Goal: Contribute content

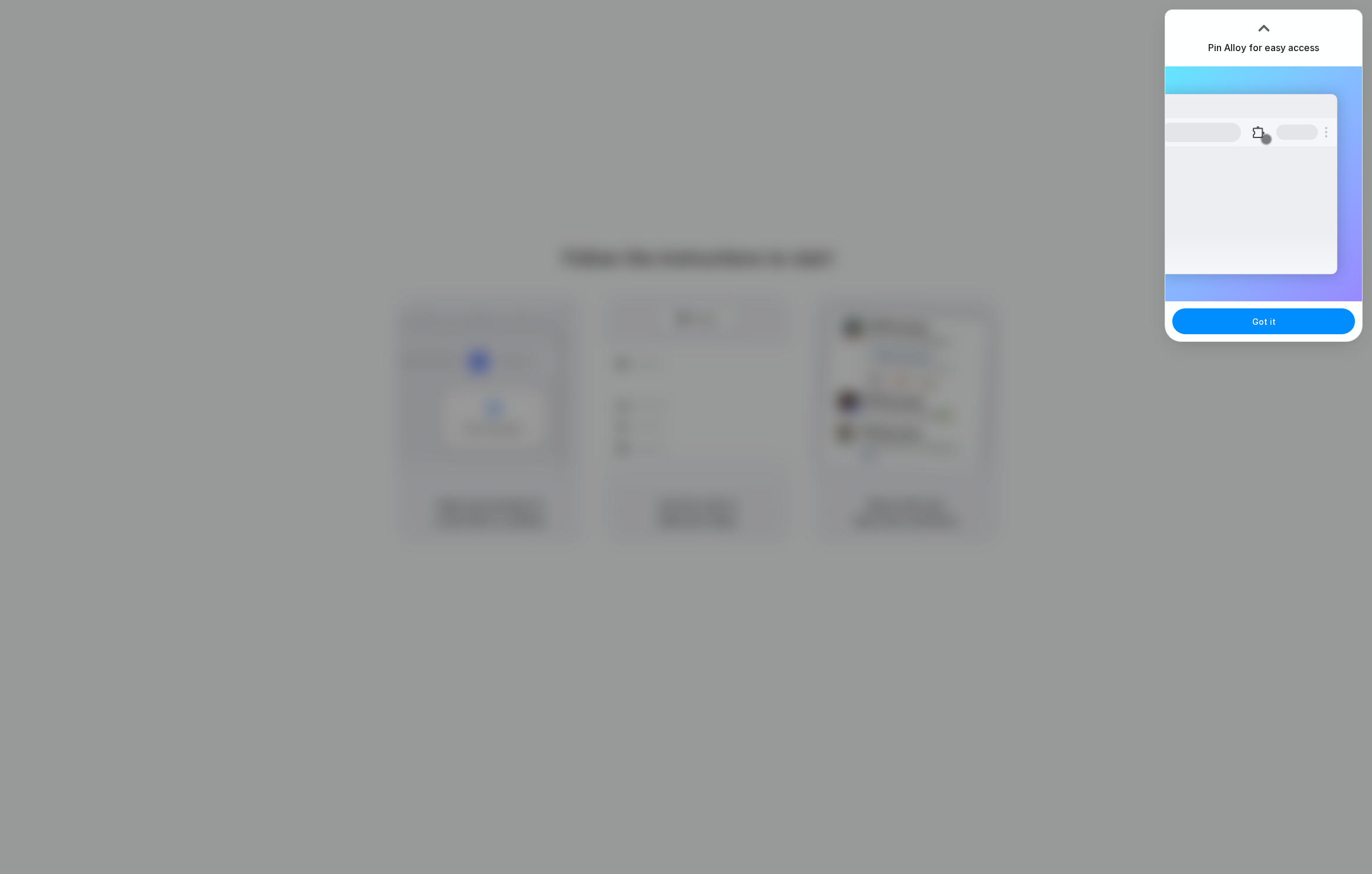
click at [1333, 225] on div "Extensions Alloy · AI Prototyping for..." at bounding box center [1248, 184] width 177 height 180
click at [1274, 325] on button "Got it" at bounding box center [1264, 321] width 182 height 26
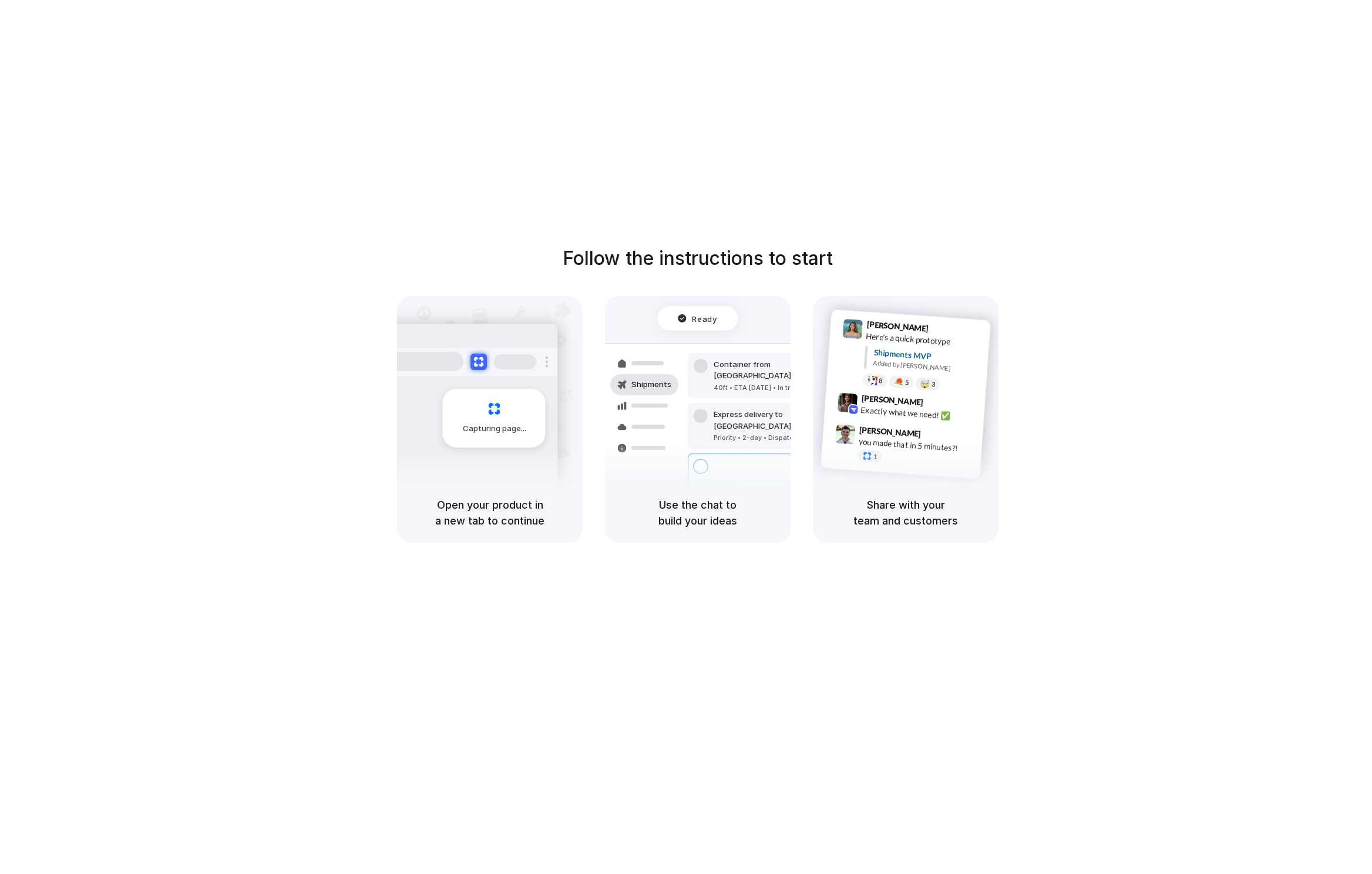
drag, startPoint x: 446, startPoint y: 494, endPoint x: 581, endPoint y: 518, distance: 137.1
click at [581, 518] on div "Open your product in a new tab to continue" at bounding box center [490, 512] width 185 height 60
drag, startPoint x: 573, startPoint y: 521, endPoint x: 488, endPoint y: 475, distance: 96.6
click at [490, 475] on div "Capturing page Open your product in a new tab to continue" at bounding box center [490, 419] width 185 height 246
drag, startPoint x: 691, startPoint y: 512, endPoint x: 776, endPoint y: 539, distance: 89.2
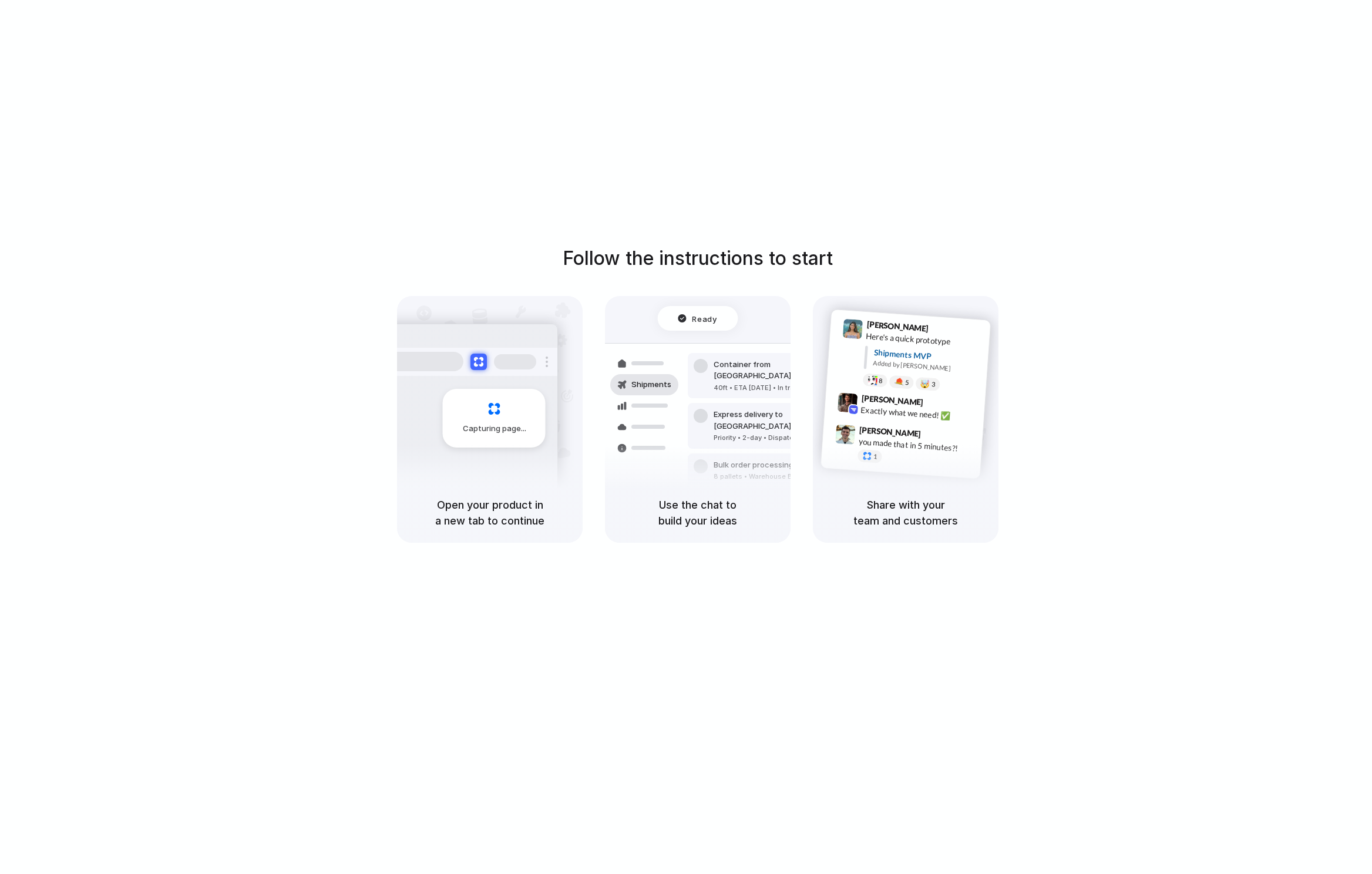
click at [776, 539] on div "Use the chat to build your ideas" at bounding box center [698, 512] width 185 height 60
drag, startPoint x: 875, startPoint y: 508, endPoint x: 968, endPoint y: 528, distance: 95.1
click at [968, 528] on h5 "Share with your team and customers" at bounding box center [905, 512] width 157 height 32
click at [925, 286] on div "Follow the instructions to start Capturing page Open your product in a new tab …" at bounding box center [698, 393] width 1372 height 298
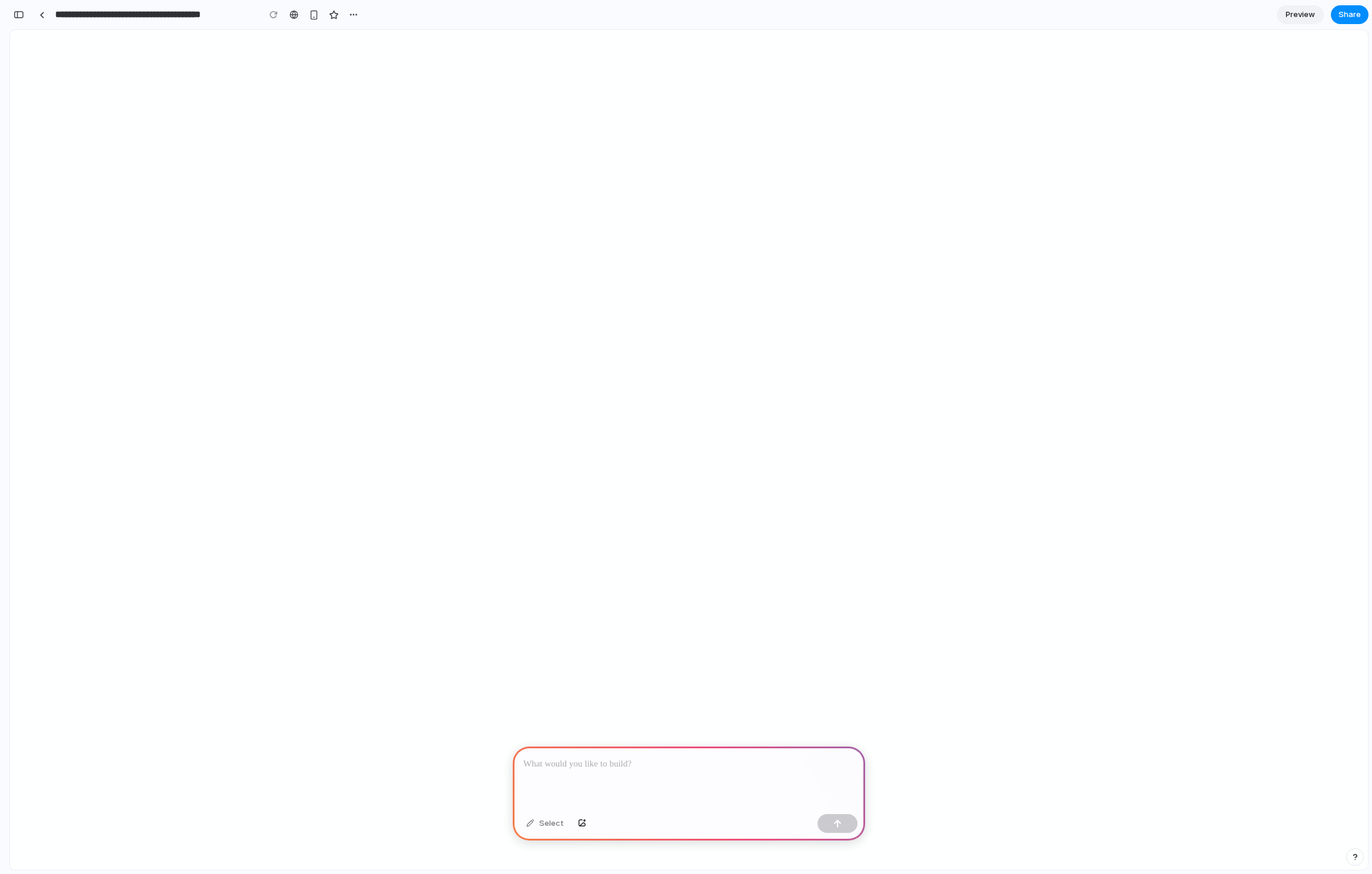
click at [655, 772] on div at bounding box center [689, 778] width 353 height 63
click at [637, 766] on p at bounding box center [689, 764] width 332 height 14
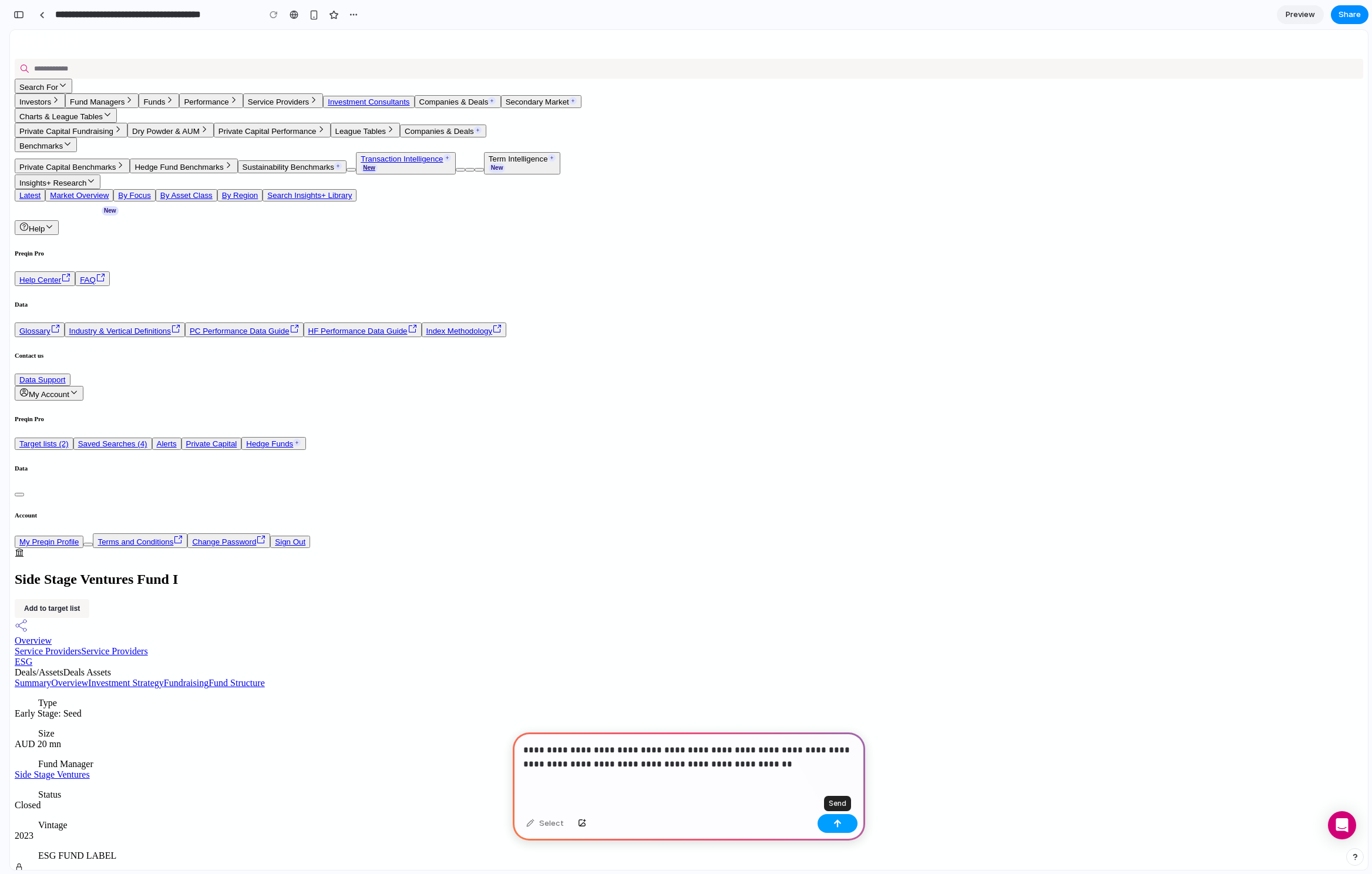
click at [843, 824] on button "button" at bounding box center [837, 823] width 40 height 19
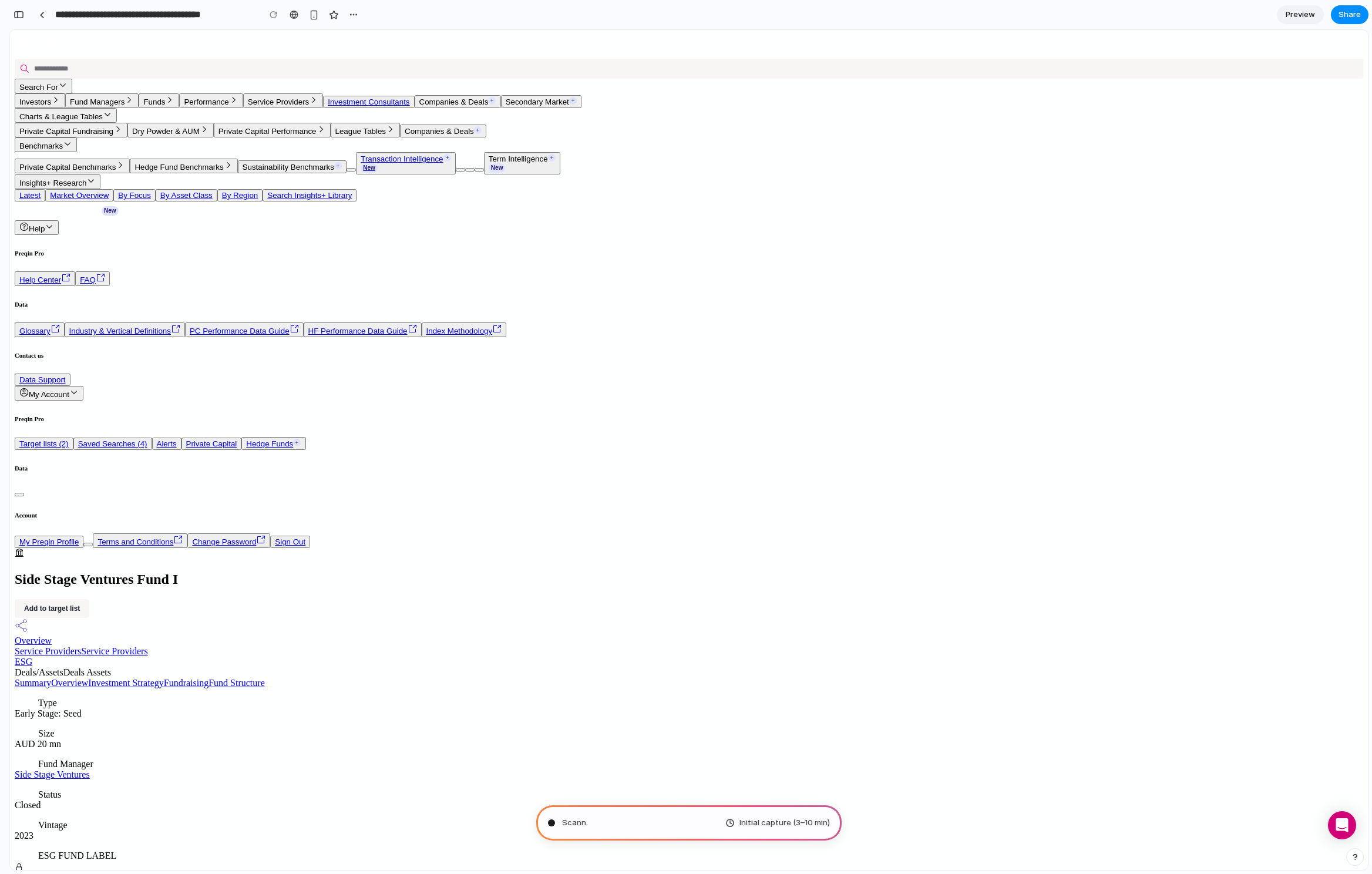
type input "**********"
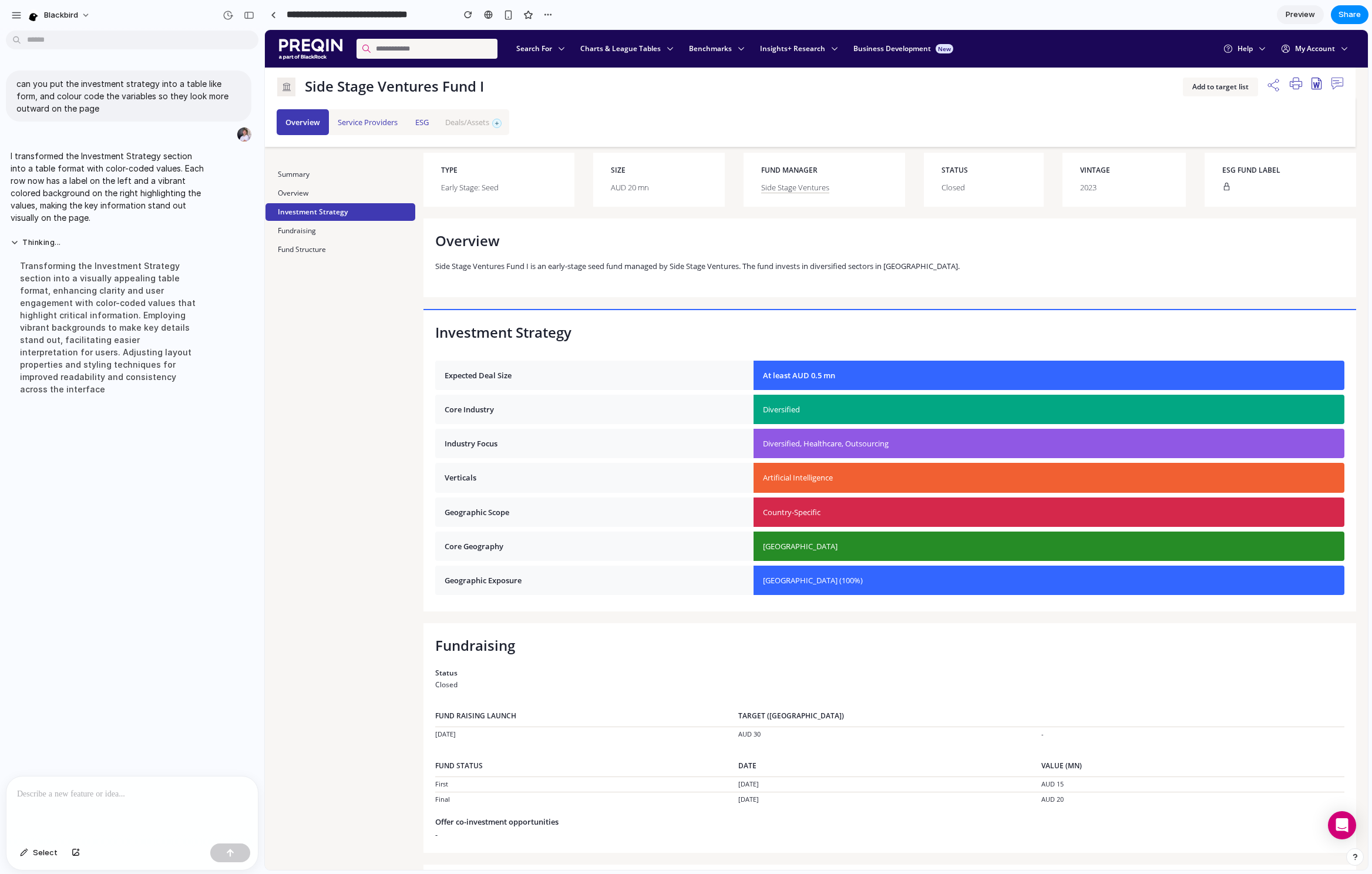
drag, startPoint x: 535, startPoint y: 377, endPoint x: 568, endPoint y: 377, distance: 33.0
click at [535, 377] on td "Expected Deal Size" at bounding box center [594, 375] width 318 height 29
drag, startPoint x: 885, startPoint y: 392, endPoint x: 592, endPoint y: 374, distance: 293.6
click at [592, 374] on table "Expected Deal Size At least AUD 0.5 mn Core Industry Diversified Industry Focus…" at bounding box center [890, 477] width 909 height 243
click at [639, 432] on td "Industry Focus" at bounding box center [594, 443] width 318 height 29
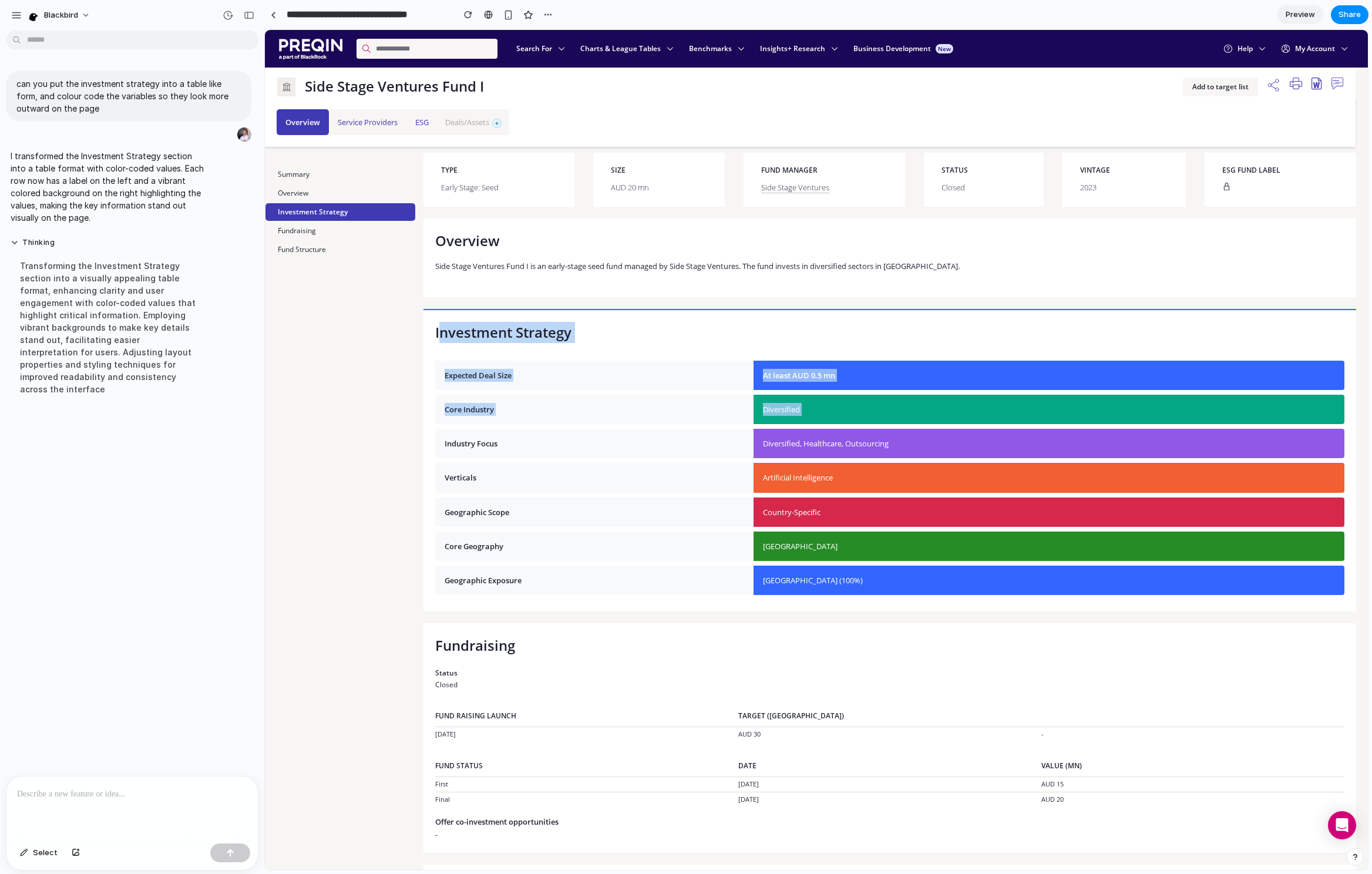
drag, startPoint x: 438, startPoint y: 323, endPoint x: 769, endPoint y: 480, distance: 366.3
click at [765, 480] on div "Investment Strategy Expected Deal Size At least AUD 0.5 mn Core Industry Divers…" at bounding box center [890, 460] width 933 height 302
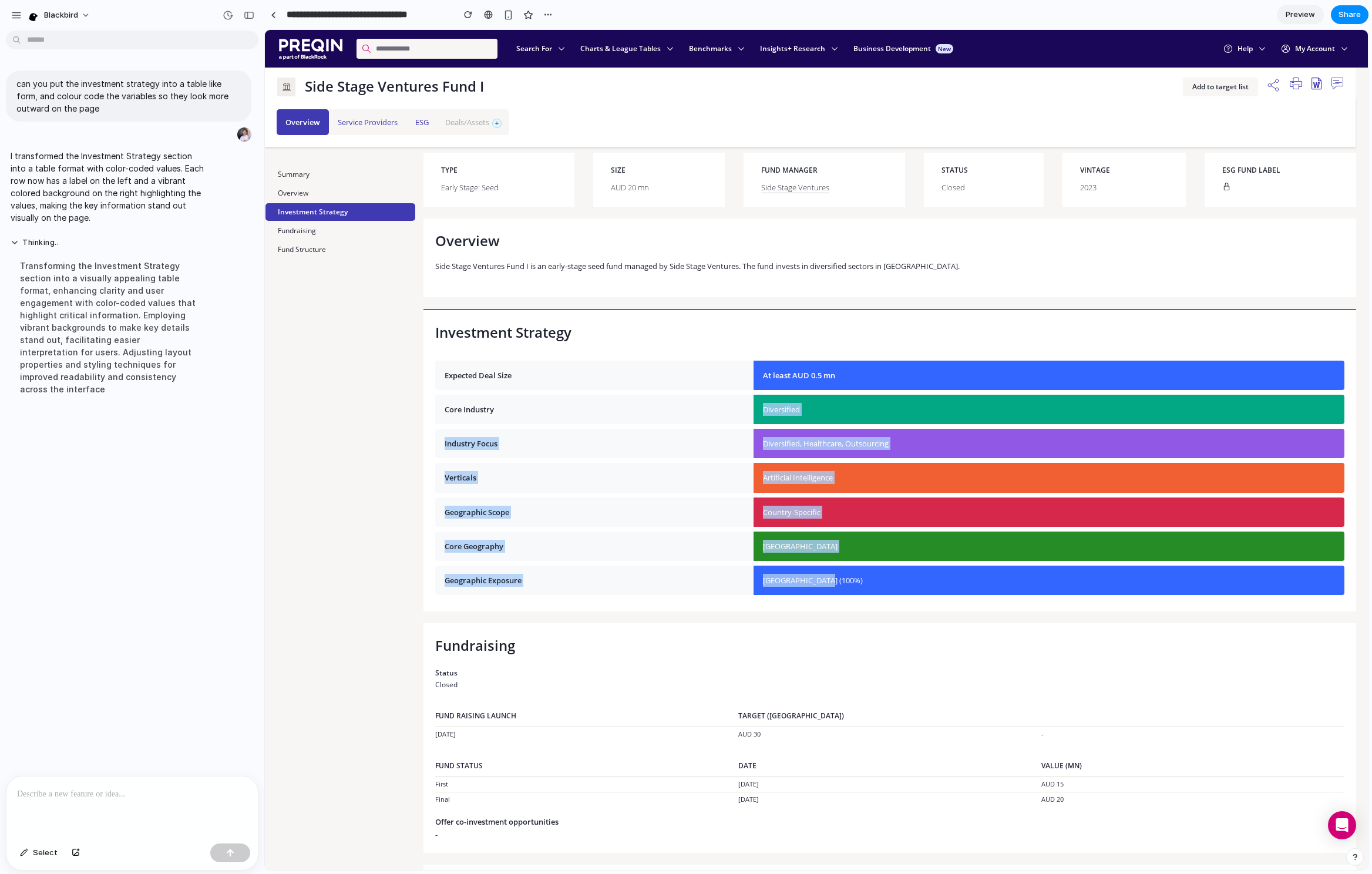
drag, startPoint x: 866, startPoint y: 580, endPoint x: 589, endPoint y: 385, distance: 338.8
click at [589, 389] on tbody "Expected Deal Size At least AUD 0.5 mn Core Industry Diversified Industry Focus…" at bounding box center [890, 478] width 909 height 234
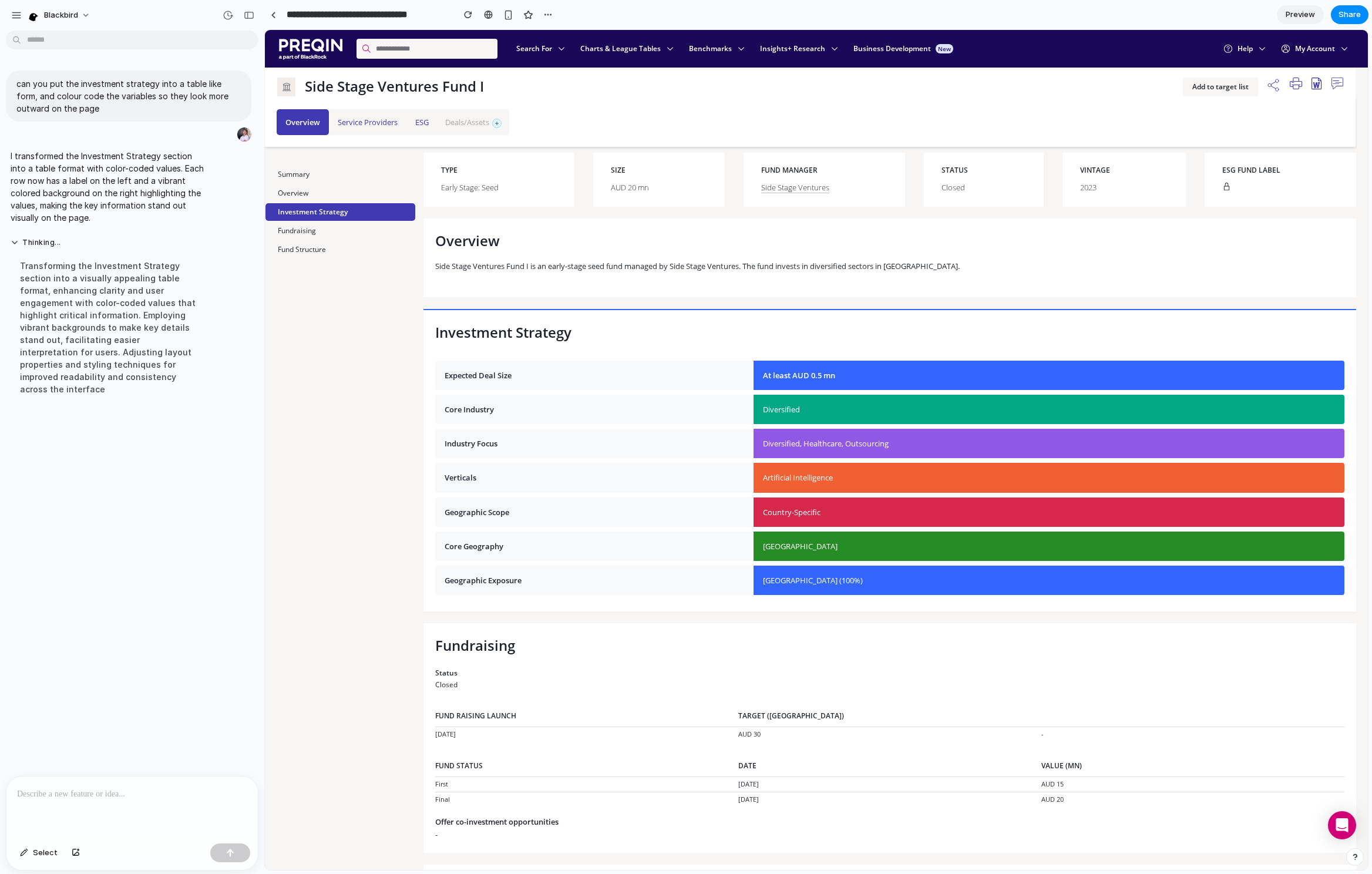
click at [580, 417] on td "Core Industry" at bounding box center [594, 409] width 318 height 29
click at [53, 15] on span "blackbird" at bounding box center [60, 15] width 34 height 12
click at [54, 17] on div "Settings Invite members Change theme Sign out" at bounding box center [686, 437] width 1372 height 874
click at [16, 16] on div "button" at bounding box center [17, 15] width 11 height 11
click at [191, 66] on div "can you put the investment strategy into a table like form, and colour code the…" at bounding box center [128, 235] width 257 height 348
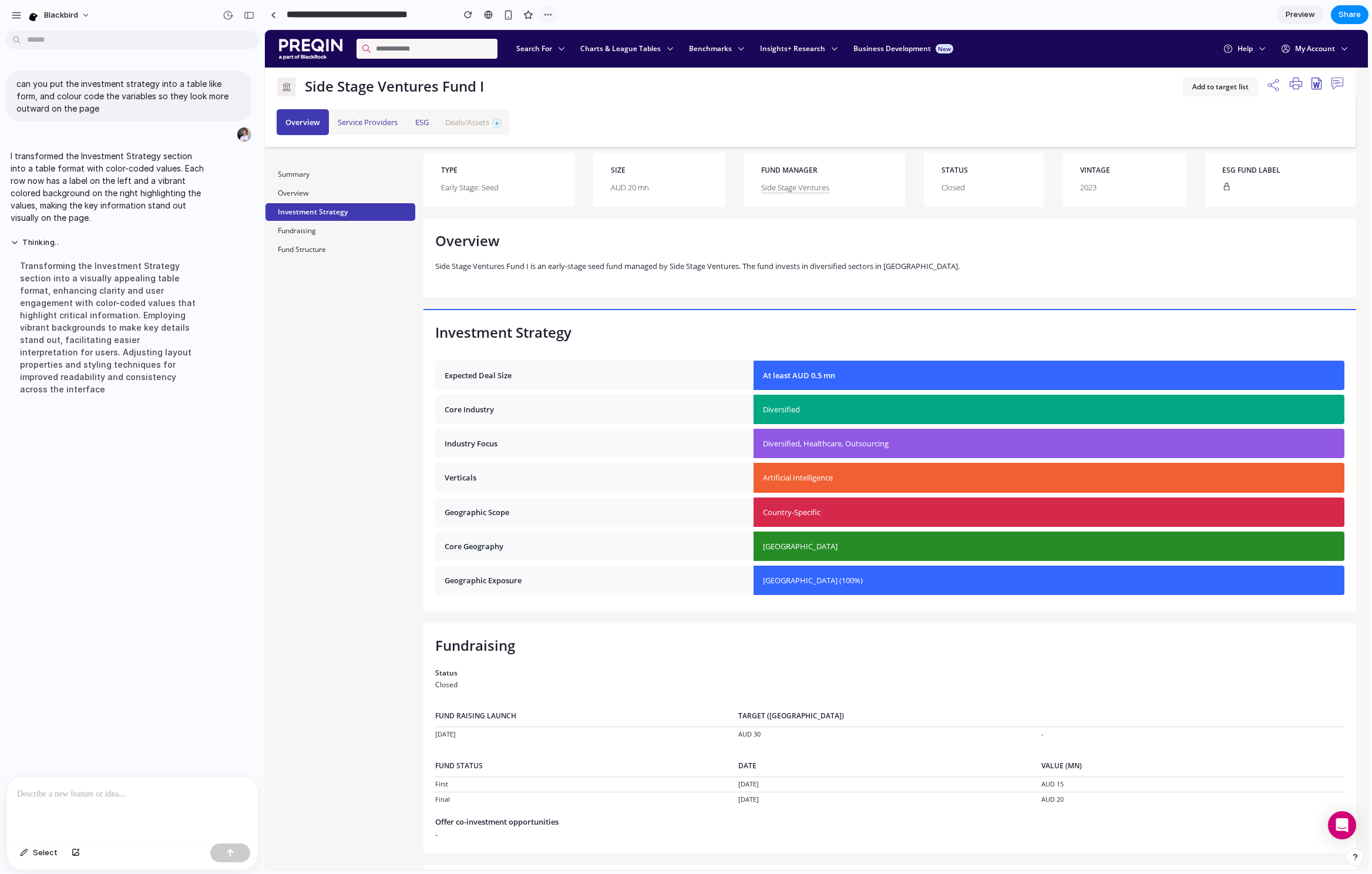
click at [545, 15] on div "button" at bounding box center [548, 14] width 9 height 9
click at [545, 15] on div "Duplicate Delete" at bounding box center [686, 437] width 1372 height 874
drag, startPoint x: 909, startPoint y: 535, endPoint x: 631, endPoint y: 484, distance: 282.6
click at [631, 484] on tbody "Expected Deal Size At least AUD 0.5 mn Core Industry Diversified Industry Focus…" at bounding box center [890, 478] width 909 height 234
click at [850, 475] on td "Artificial Intelligence" at bounding box center [1049, 477] width 591 height 29
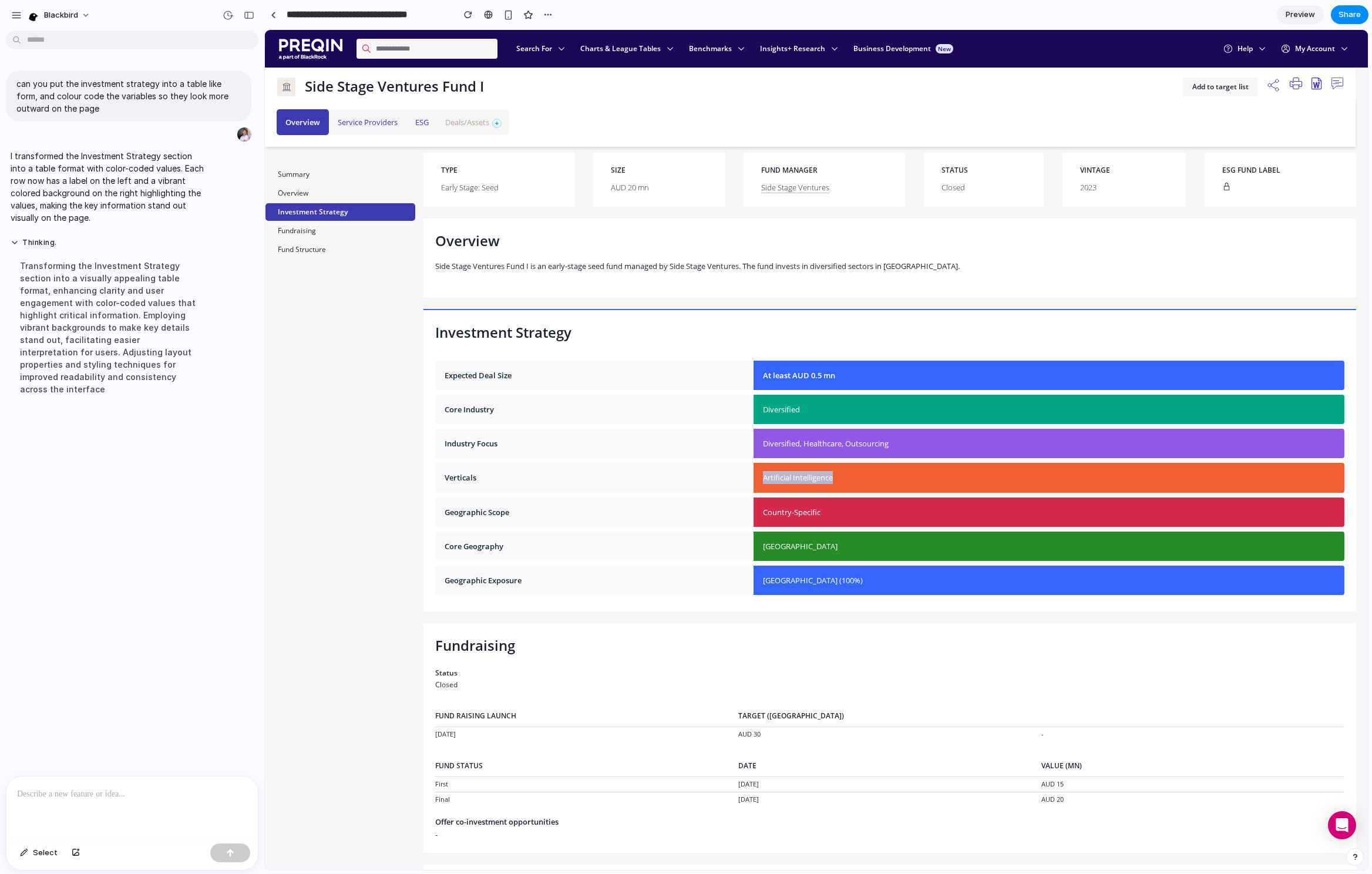
drag, startPoint x: 848, startPoint y: 475, endPoint x: 762, endPoint y: 475, distance: 86.0
click at [762, 475] on td "Artificial Intelligence" at bounding box center [1049, 477] width 591 height 29
drag, startPoint x: 909, startPoint y: 441, endPoint x: 748, endPoint y: 432, distance: 161.3
click at [748, 432] on tr "Industry Focus Diversified, Healthcare, Outsourcing" at bounding box center [890, 443] width 909 height 29
drag, startPoint x: 829, startPoint y: 497, endPoint x: 750, endPoint y: 495, distance: 79.0
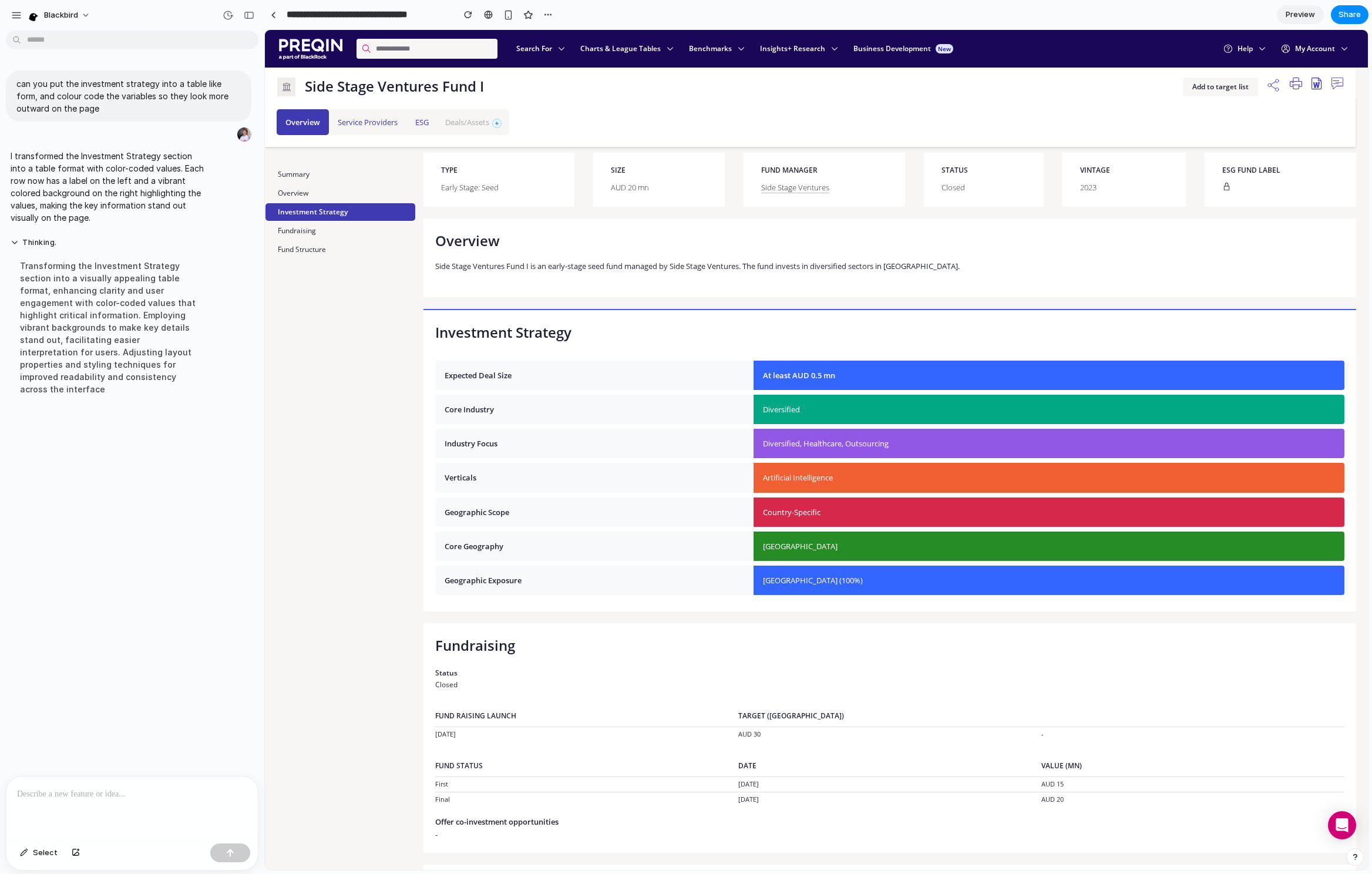
click at [750, 496] on table "Expected Deal Size At least AUD 0.5 mn Core Industry Diversified Industry Focus…" at bounding box center [890, 477] width 909 height 243
